Goal: Transaction & Acquisition: Purchase product/service

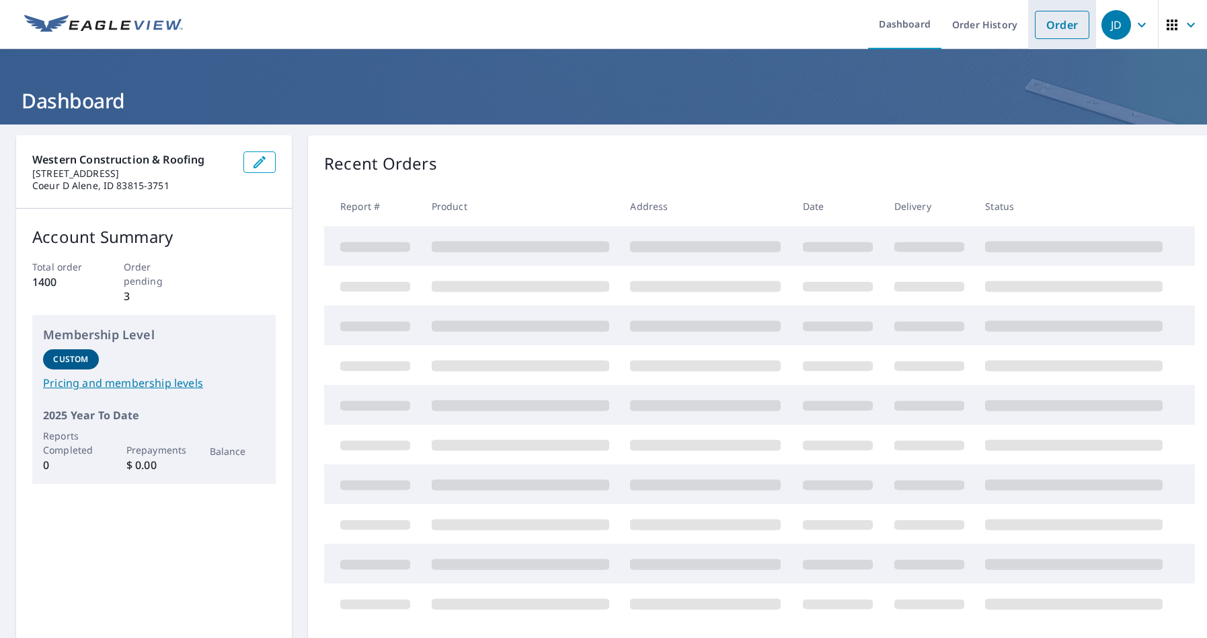
click at [1065, 25] on link "Order" at bounding box center [1062, 25] width 54 height 28
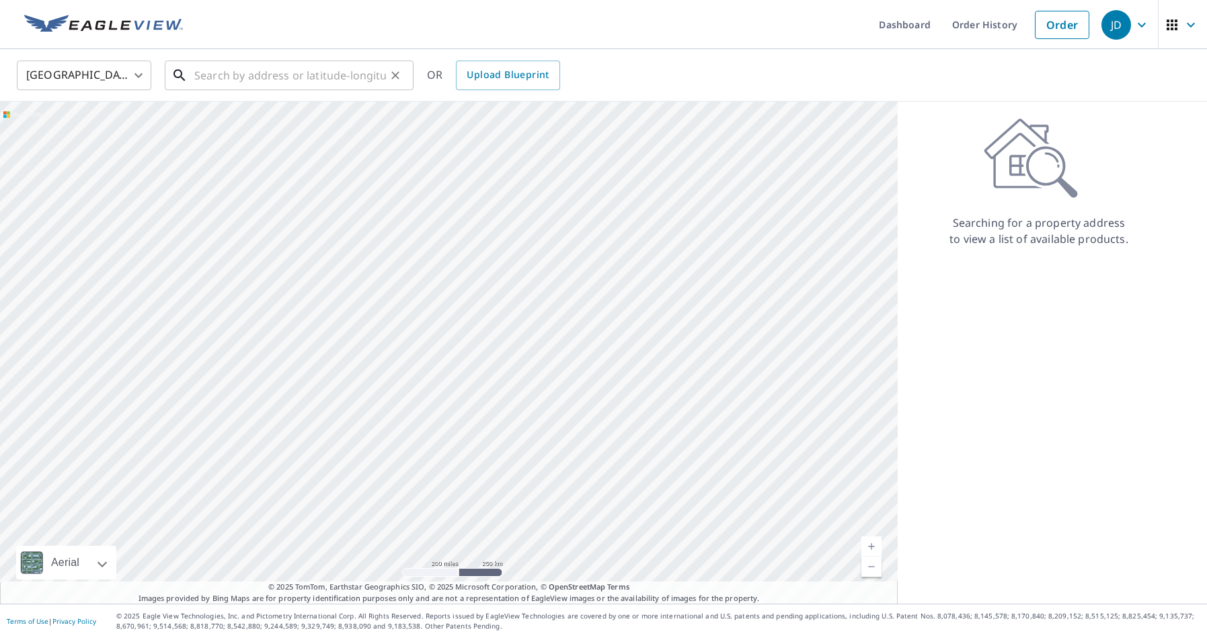
click at [224, 75] on input "text" at bounding box center [290, 75] width 192 height 38
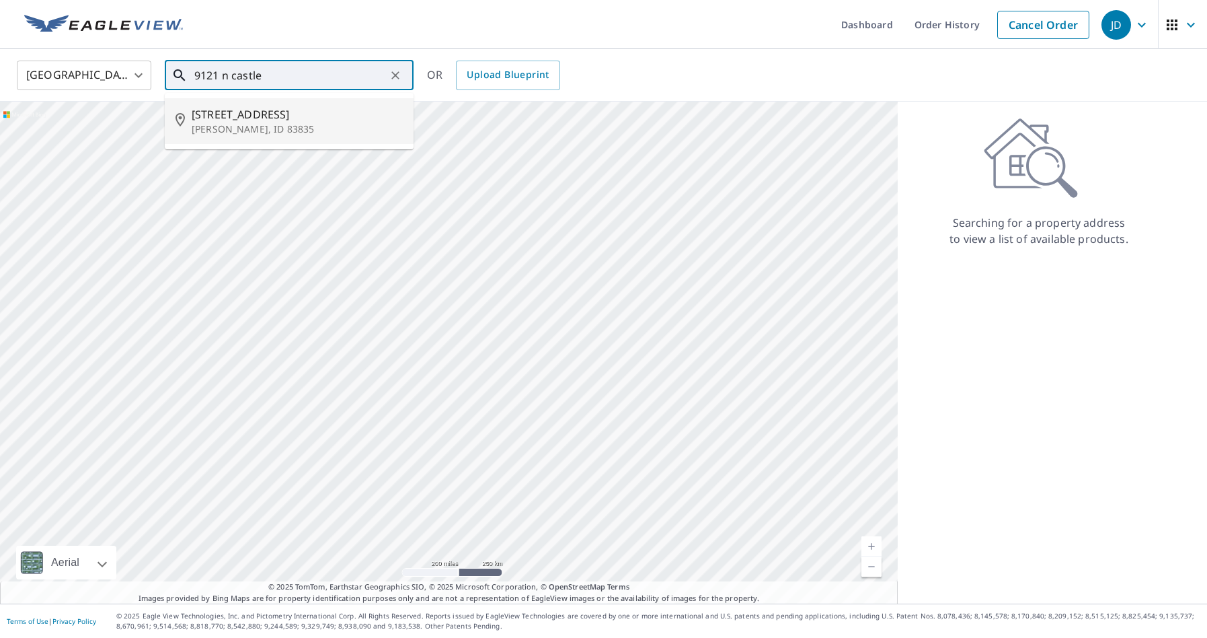
click at [251, 116] on span "[STREET_ADDRESS]" at bounding box center [297, 114] width 211 height 16
type input "[STREET_ADDRESS]"
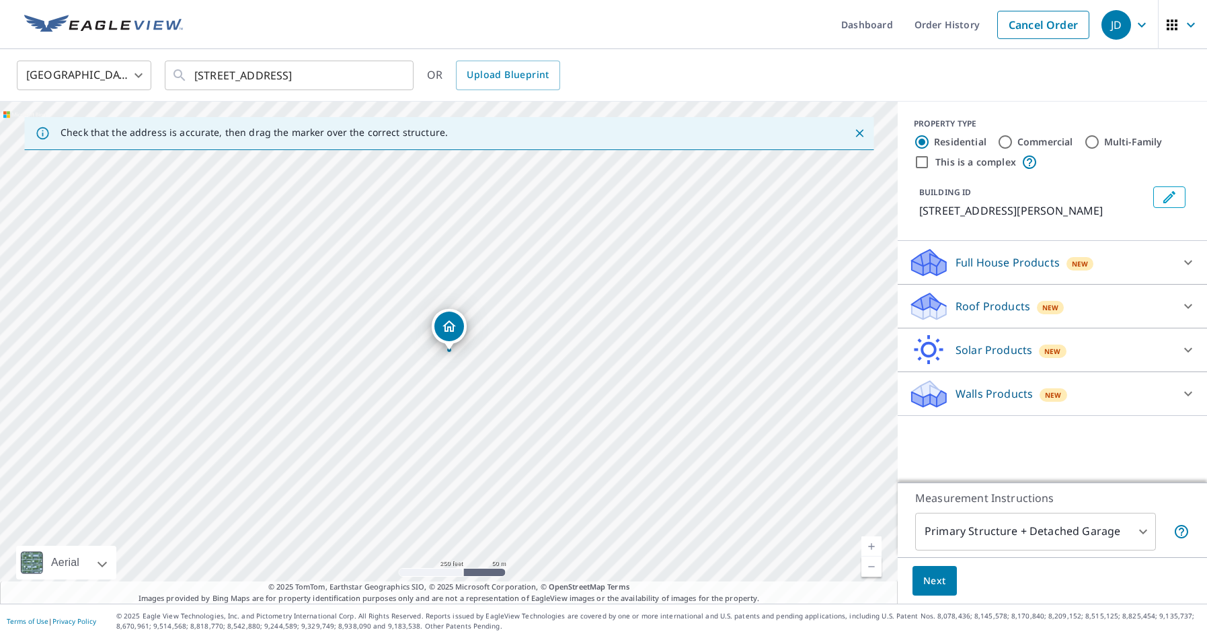
click at [990, 303] on p "Roof Products" at bounding box center [993, 306] width 75 height 16
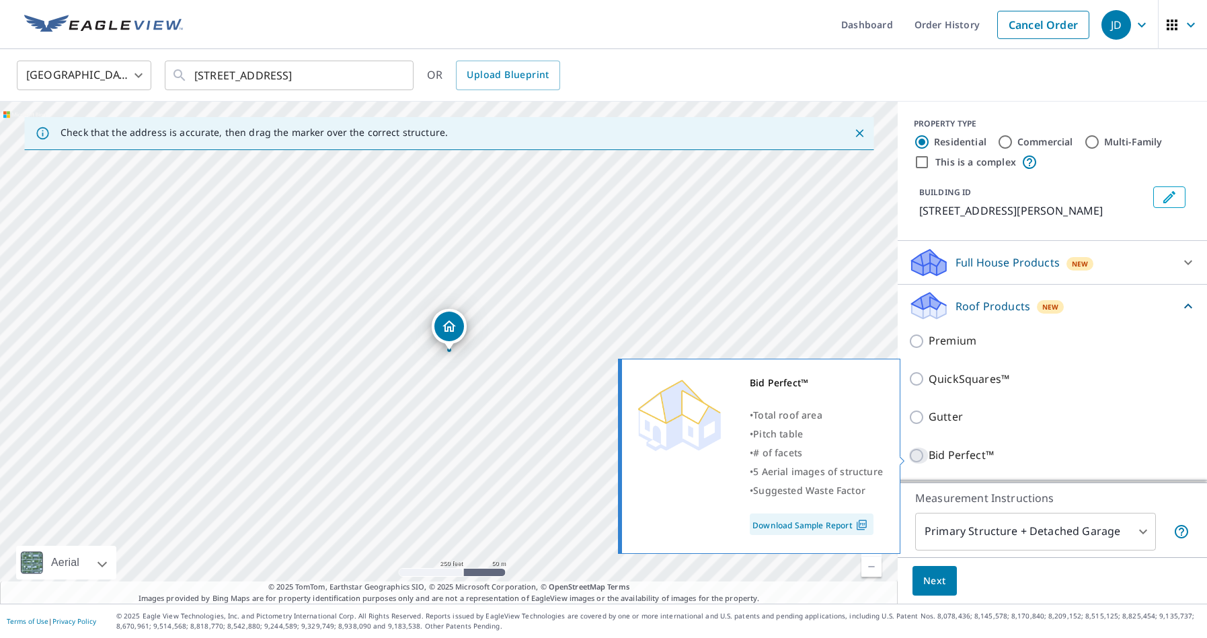
click at [921, 456] on input "Bid Perfect™" at bounding box center [919, 455] width 20 height 16
checkbox input "true"
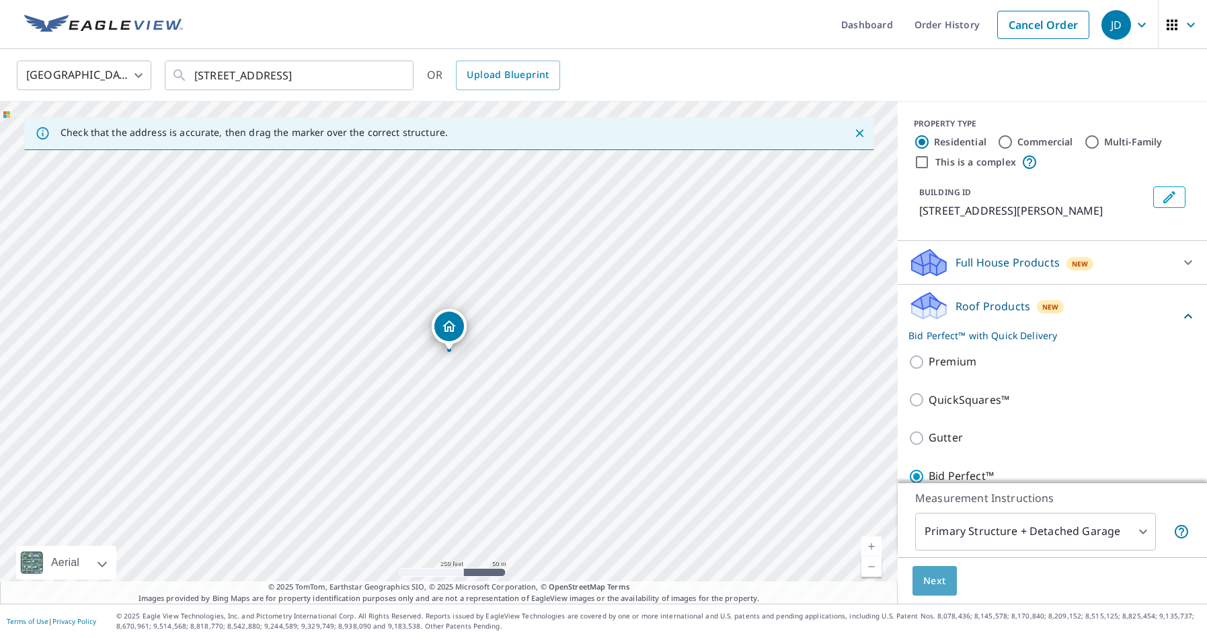
click at [941, 580] on span "Next" at bounding box center [934, 580] width 23 height 17
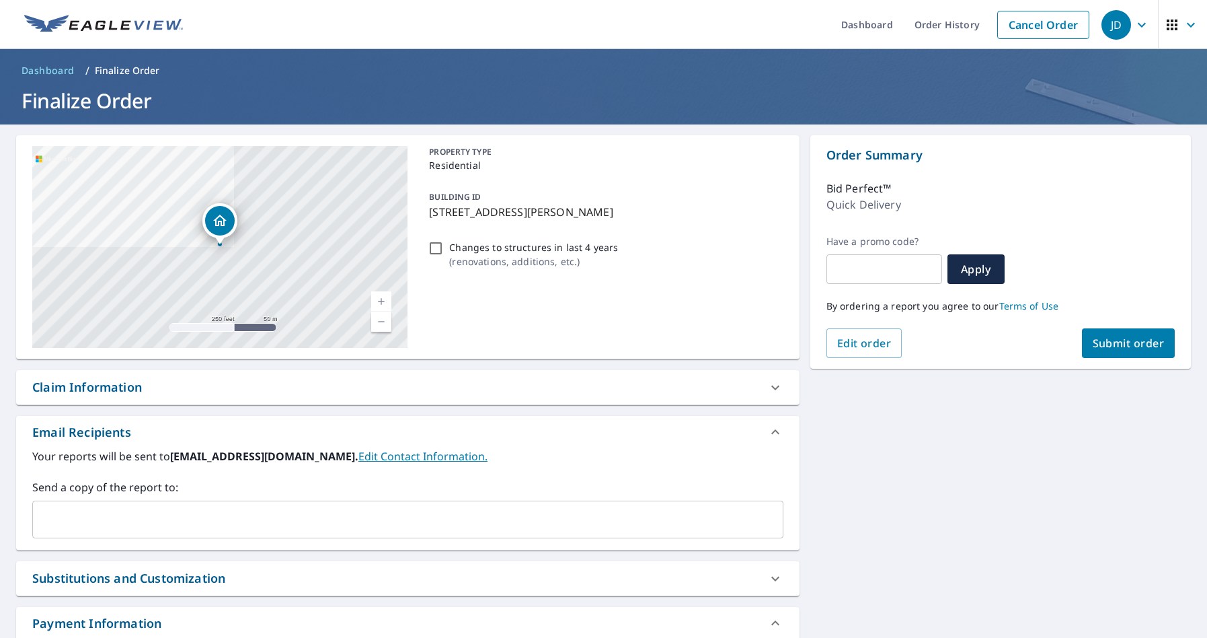
click at [1123, 341] on span "Submit order" at bounding box center [1129, 343] width 72 height 15
